Goal: Communication & Community: Share content

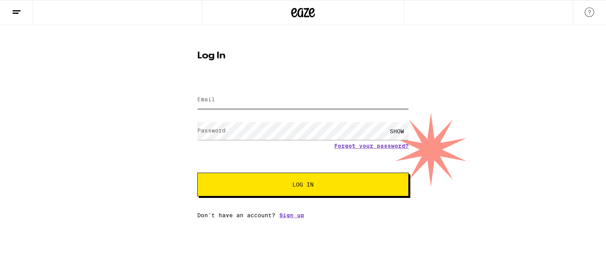
type input "koziej@aol.com"
click at [243, 190] on button "Log In" at bounding box center [303, 185] width 212 height 24
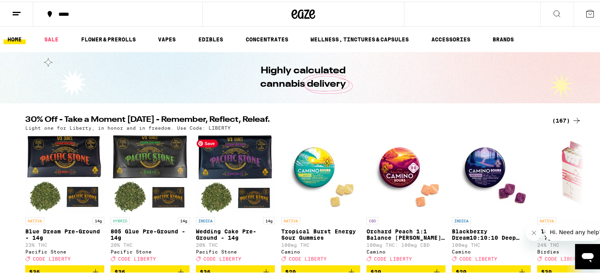
click at [243, 190] on img "Open page for Wedding Cake Pre-Ground - 14g from Pacific Stone" at bounding box center [235, 172] width 79 height 79
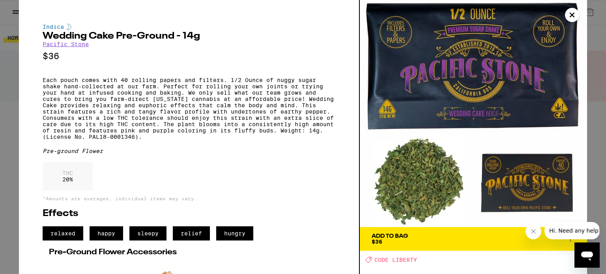
click at [572, 19] on icon "Close" at bounding box center [572, 15] width 9 height 12
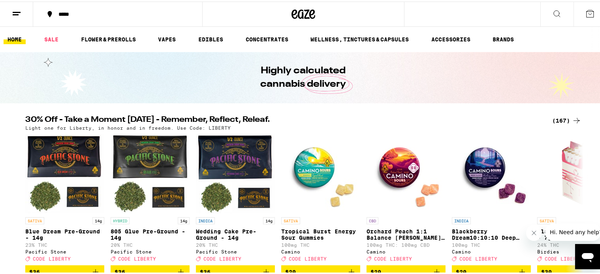
click at [17, 11] on icon at bounding box center [16, 12] width 9 height 9
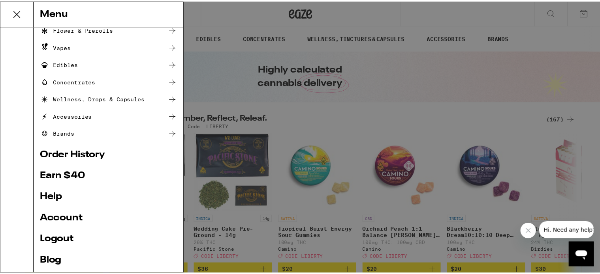
scroll to position [63, 0]
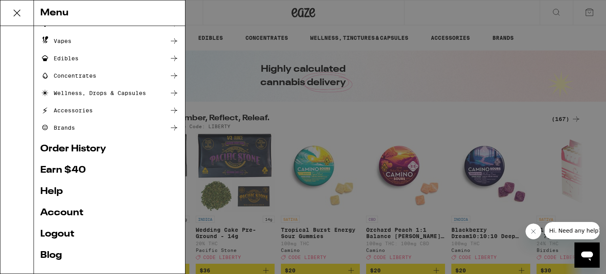
click at [74, 175] on link "Earn $ 40" at bounding box center [109, 170] width 139 height 9
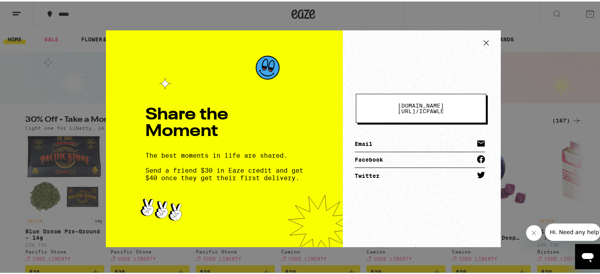
click at [400, 138] on link "Email" at bounding box center [420, 143] width 130 height 16
click at [410, 100] on button "[DOMAIN_NAME][URL] / icpawle" at bounding box center [421, 106] width 130 height 29
click at [414, 137] on link "Email" at bounding box center [420, 143] width 130 height 16
click at [480, 154] on icon at bounding box center [481, 158] width 8 height 8
click at [366, 168] on link "Twitter" at bounding box center [420, 175] width 130 height 16
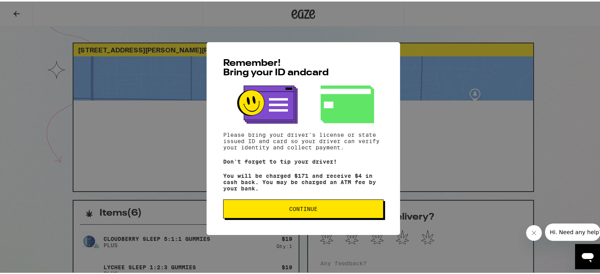
click at [327, 209] on span "Continue" at bounding box center [303, 208] width 147 height 6
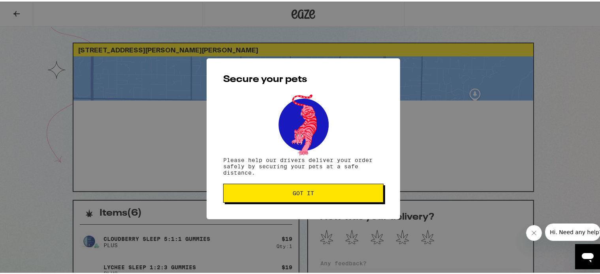
click at [316, 199] on button "Got it" at bounding box center [303, 191] width 160 height 19
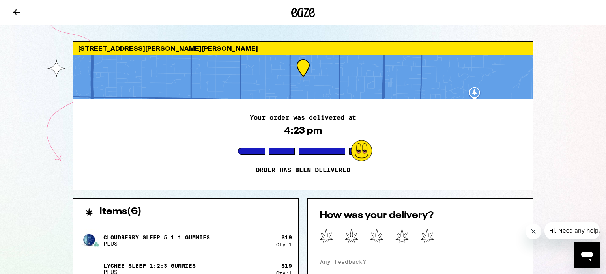
click at [22, 10] on button at bounding box center [16, 12] width 33 height 25
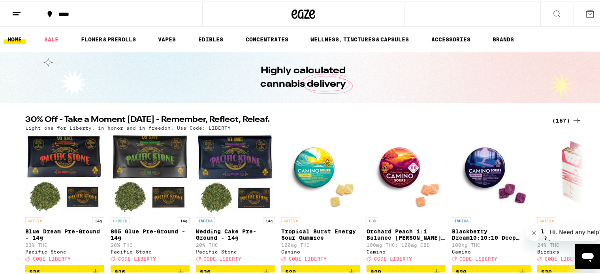
click at [23, 8] on button at bounding box center [16, 12] width 33 height 25
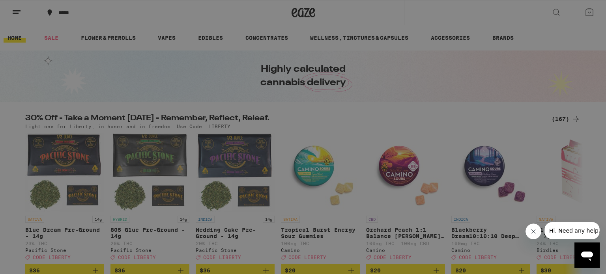
click at [53, 235] on link "Earn $ 40" at bounding box center [109, 233] width 139 height 9
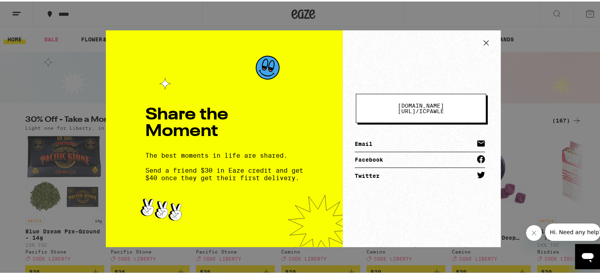
click at [362, 137] on link "Email" at bounding box center [420, 143] width 130 height 16
click at [322, 145] on div "Share the Moment The best moments in life are shared. Send a friend $30 in Eaze…" at bounding box center [224, 137] width 237 height 217
click at [477, 154] on icon at bounding box center [481, 158] width 8 height 8
click at [404, 153] on link "Facebook" at bounding box center [420, 159] width 130 height 16
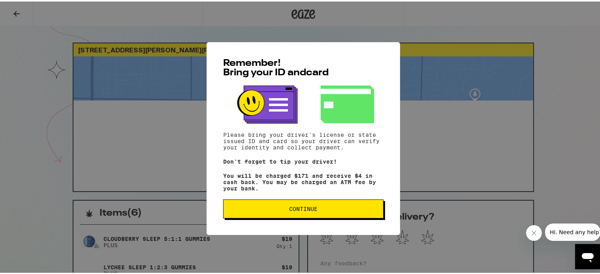
click at [305, 204] on button "Continue" at bounding box center [303, 207] width 160 height 19
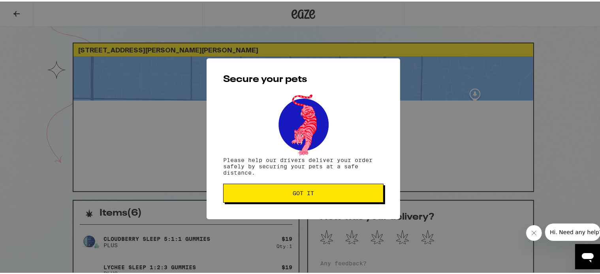
click at [310, 178] on div "Secure your pets Please help our drivers deliver your order safely by securing …" at bounding box center [302, 137] width 193 height 161
click at [307, 190] on span "Got it" at bounding box center [303, 192] width 21 height 6
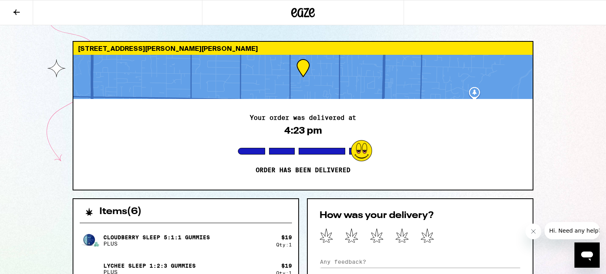
click at [10, 11] on button at bounding box center [16, 12] width 33 height 25
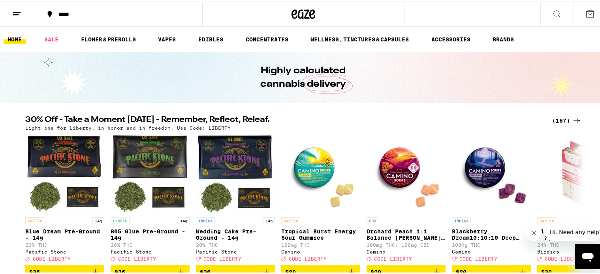
click at [15, 11] on line at bounding box center [17, 11] width 8 height 0
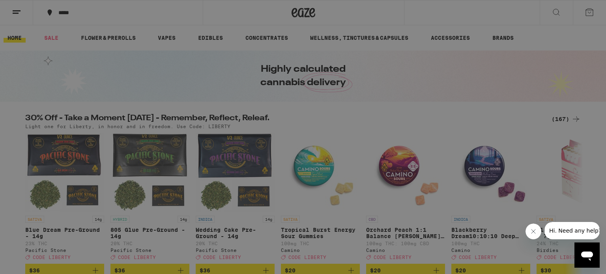
click at [599, 19] on div "Menu Shop Buy It Again Sale Flower & Prerolls Vapes Edibles Concentrates Wellne…" at bounding box center [303, 137] width 606 height 274
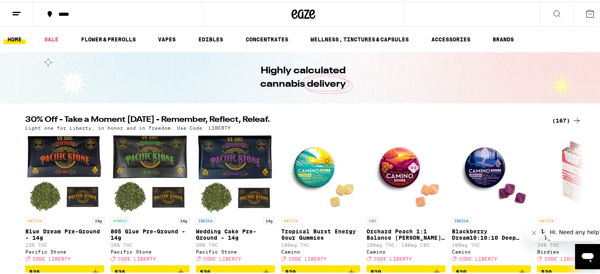
click at [587, 16] on icon at bounding box center [589, 12] width 9 height 9
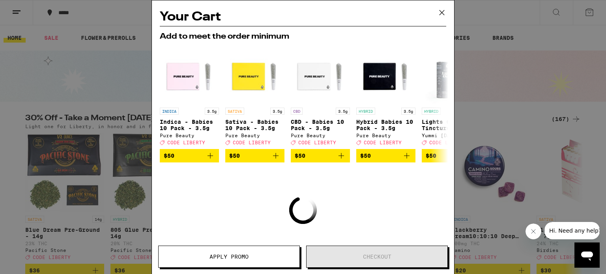
click at [441, 12] on icon at bounding box center [442, 13] width 12 height 12
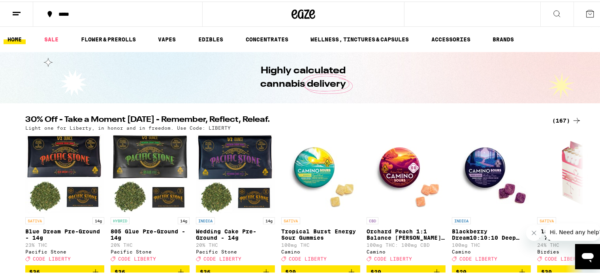
click at [20, 12] on icon at bounding box center [16, 12] width 9 height 9
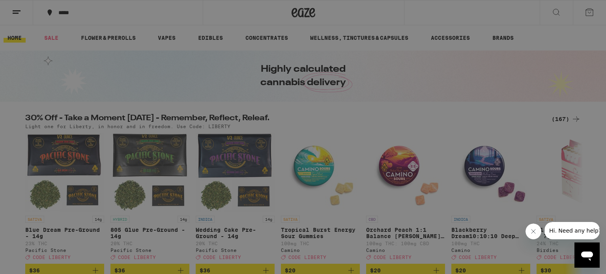
click at [75, 235] on link "Earn $ 40" at bounding box center [109, 233] width 139 height 9
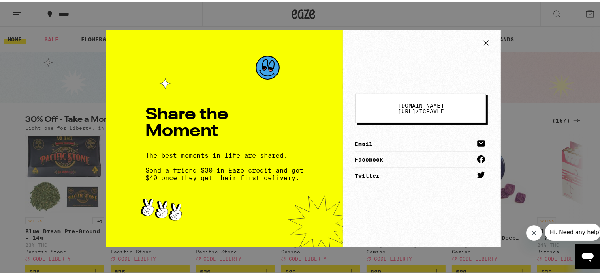
click at [363, 98] on button "[DOMAIN_NAME][URL] / icpawle" at bounding box center [421, 106] width 130 height 29
